Goal: Leave review/rating: Leave review/rating

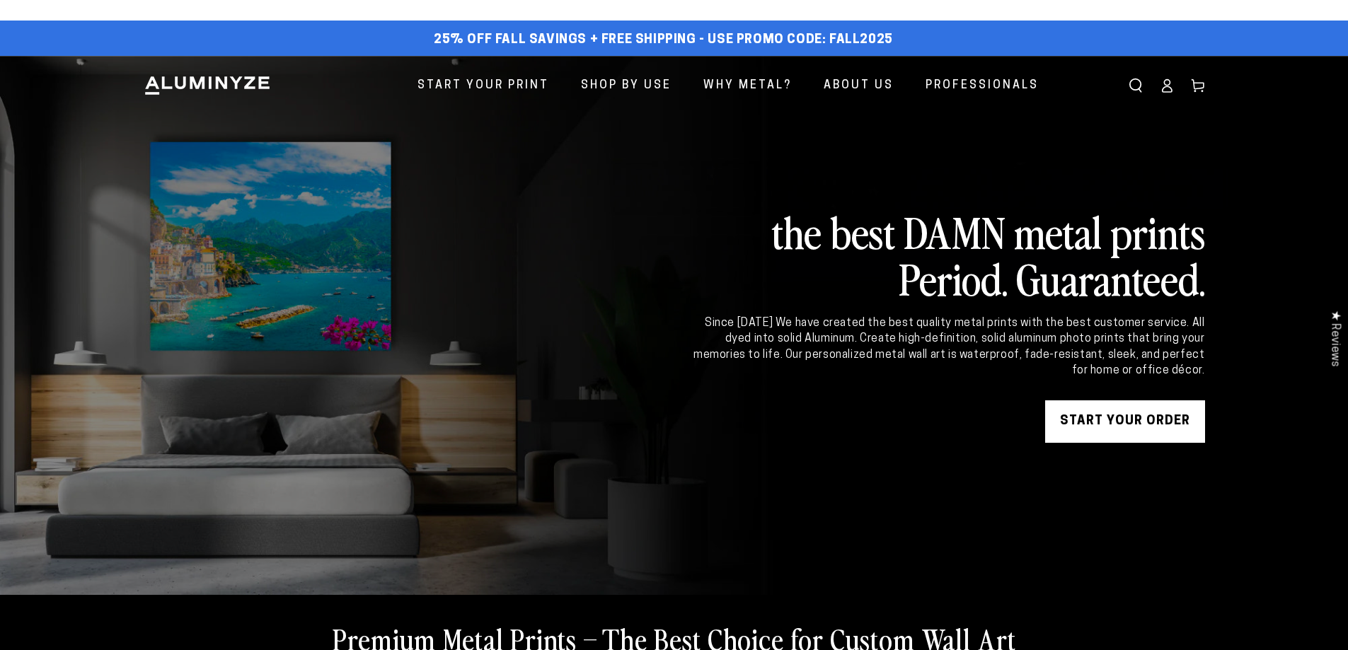
click at [1164, 87] on icon at bounding box center [1166, 89] width 9 height 6
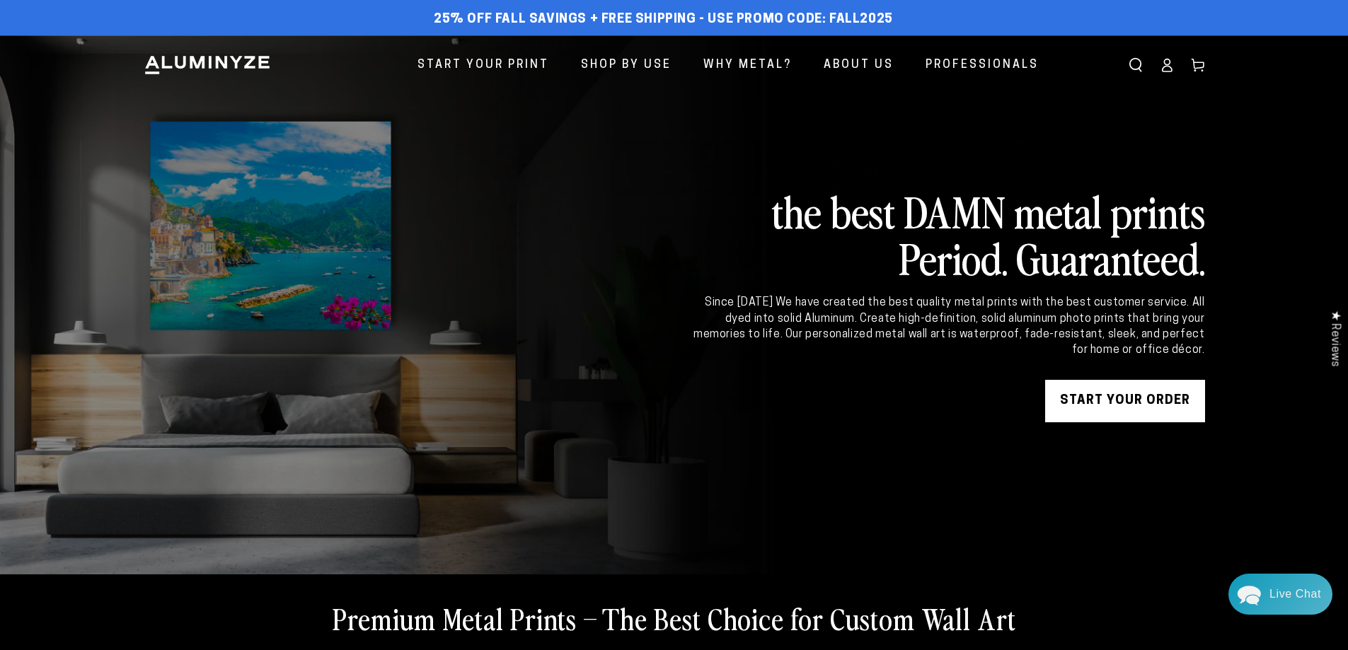
click at [1173, 60] on icon at bounding box center [1167, 65] width 14 height 14
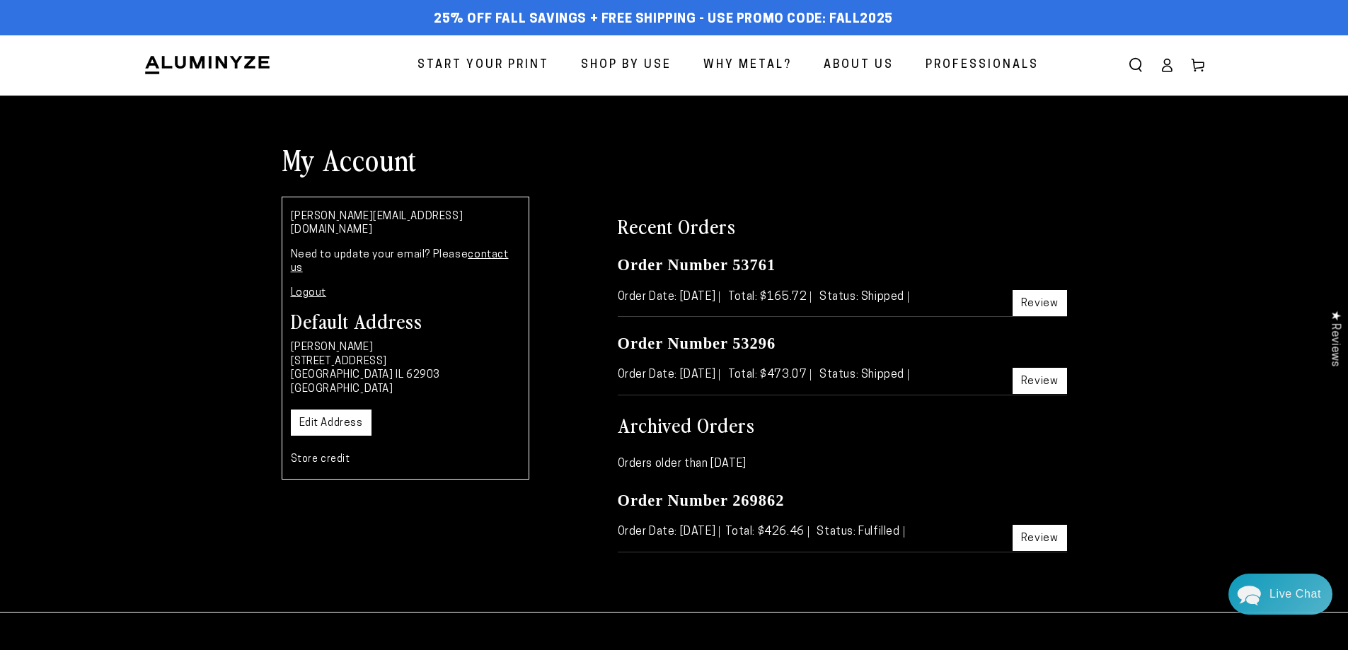
click at [1043, 382] on link "Review" at bounding box center [1040, 381] width 54 height 26
click at [1042, 297] on link "Review" at bounding box center [1040, 303] width 54 height 26
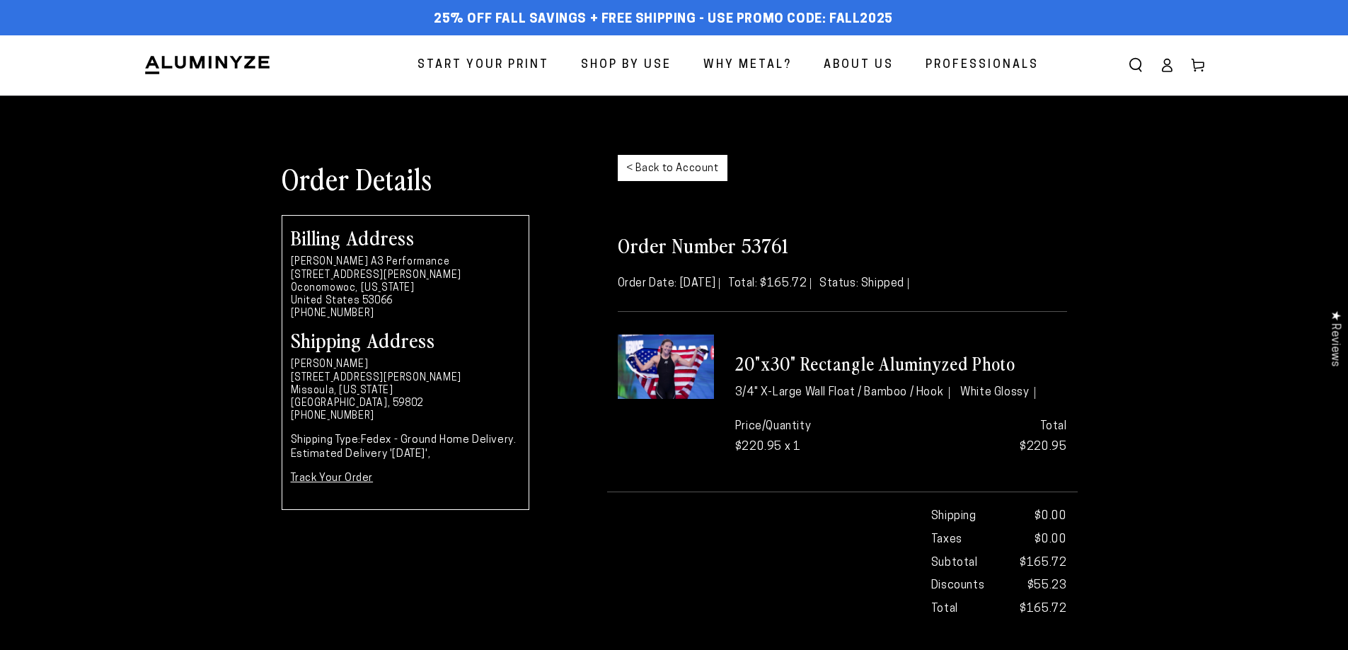
click at [686, 368] on img at bounding box center [666, 367] width 96 height 64
click at [686, 369] on img at bounding box center [666, 367] width 96 height 64
